Goal: Task Accomplishment & Management: Manage account settings

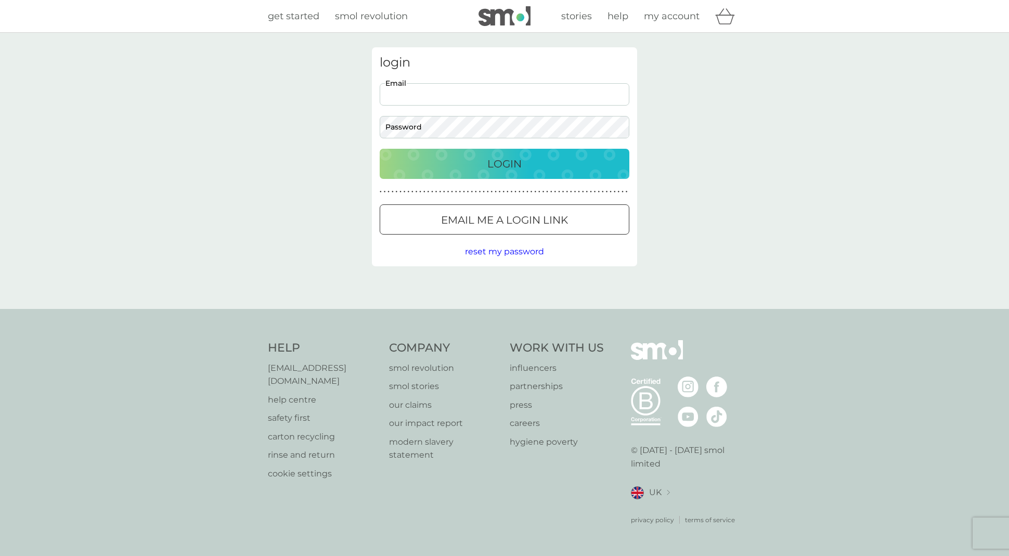
type input "[EMAIL_ADDRESS][DOMAIN_NAME]"
click at [502, 161] on p "Login" at bounding box center [504, 163] width 34 height 17
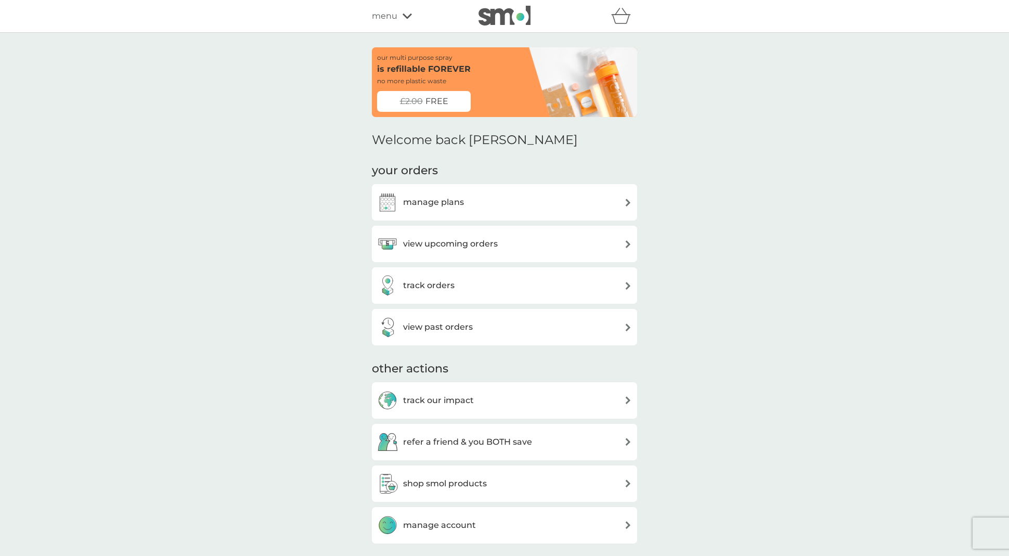
click at [436, 244] on h3 "view upcoming orders" at bounding box center [450, 244] width 95 height 14
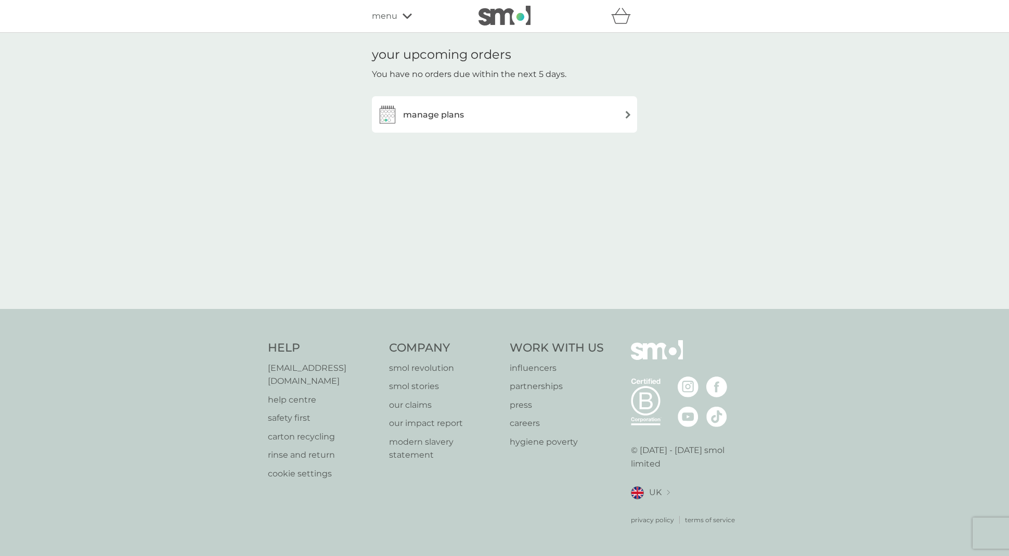
click at [432, 114] on h3 "manage plans" at bounding box center [433, 115] width 61 height 14
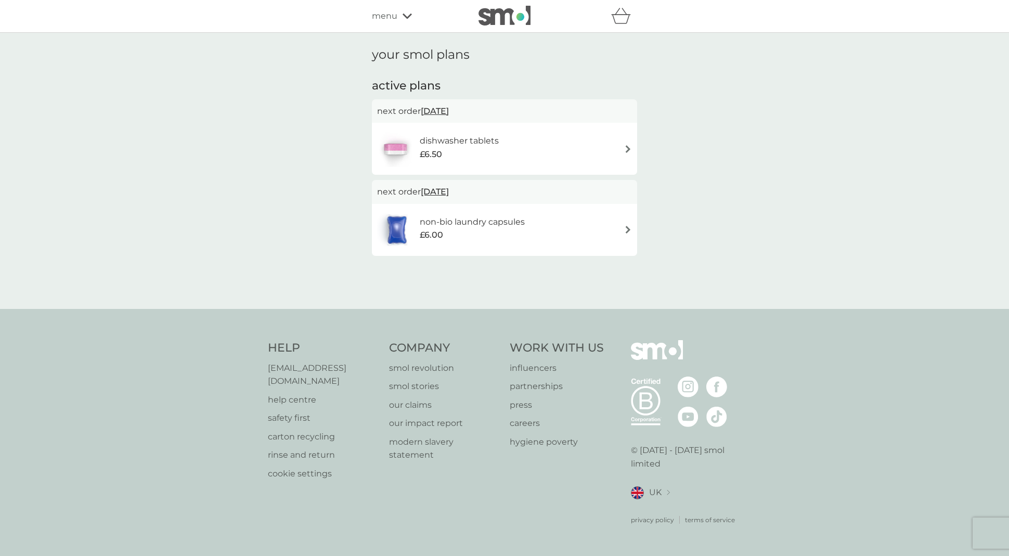
click at [450, 141] on h6 "dishwasher tablets" at bounding box center [459, 141] width 79 height 14
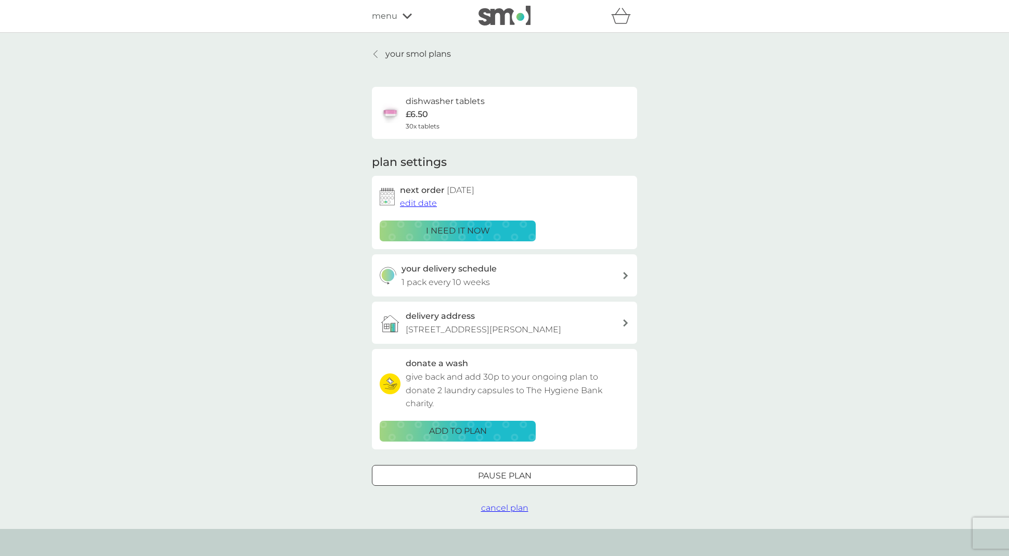
click at [403, 55] on p "your smol plans" at bounding box center [418, 54] width 66 height 14
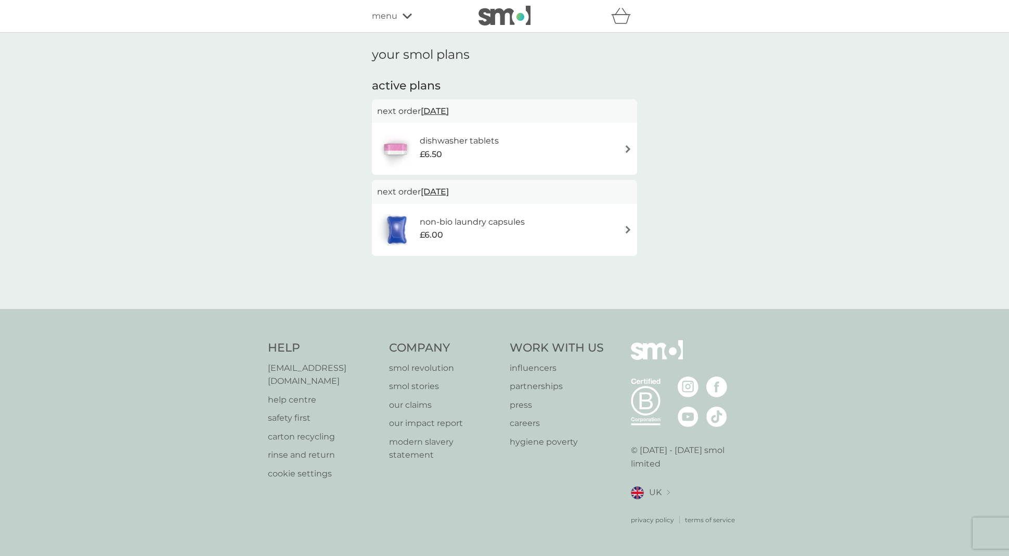
click at [486, 141] on h6 "dishwasher tablets" at bounding box center [459, 141] width 79 height 14
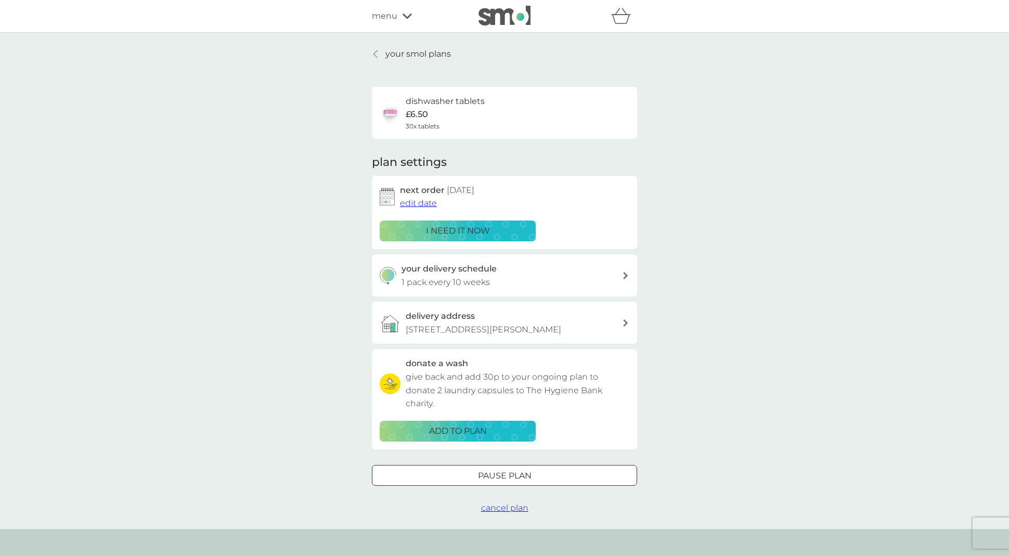
click at [469, 268] on h3 "your delivery schedule" at bounding box center [448, 269] width 95 height 14
select select "70"
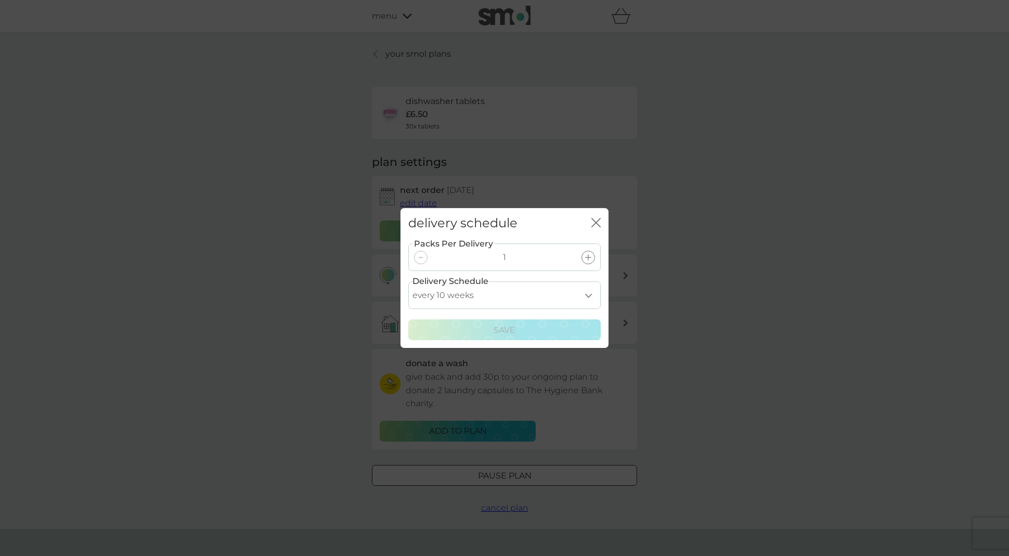
click at [595, 221] on icon "close" at bounding box center [595, 222] width 9 height 9
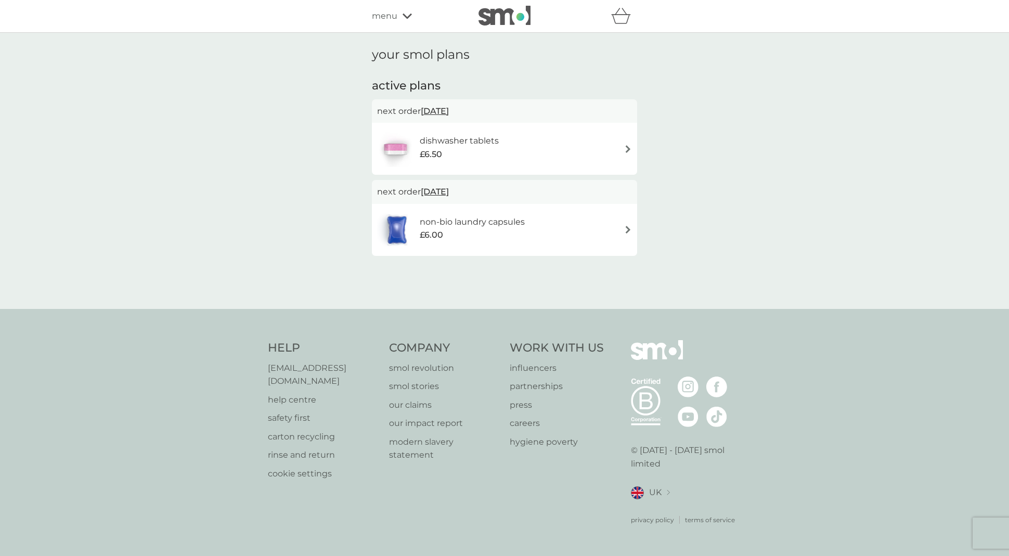
click at [386, 14] on span "menu" at bounding box center [384, 16] width 25 height 14
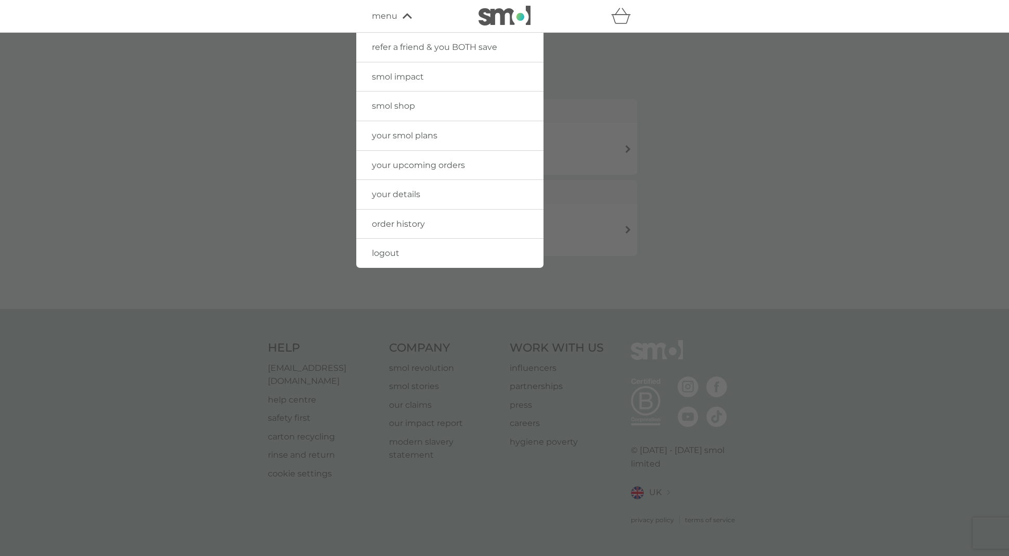
click at [406, 221] on span "order history" at bounding box center [398, 224] width 53 height 10
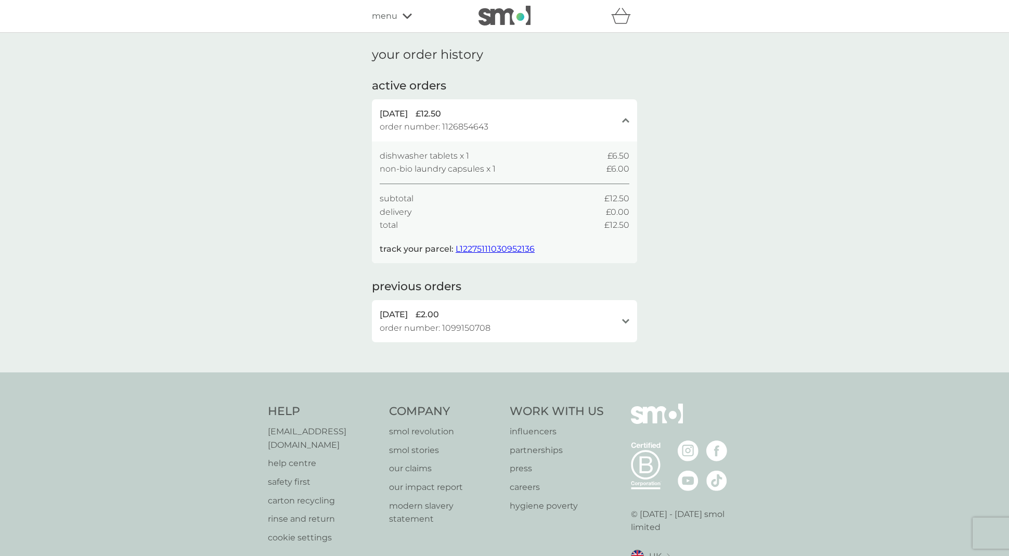
click at [481, 245] on span "L12275111030952136" at bounding box center [495, 249] width 79 height 10
